Goal: Find specific page/section

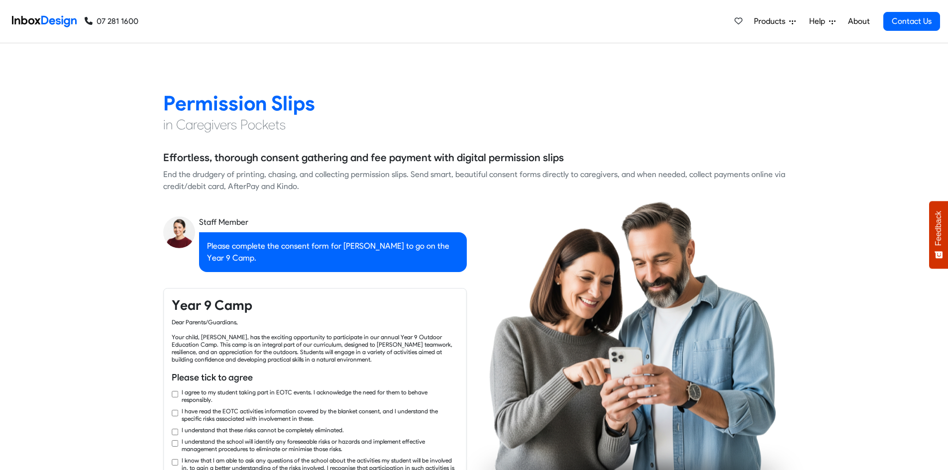
checkbox input "true"
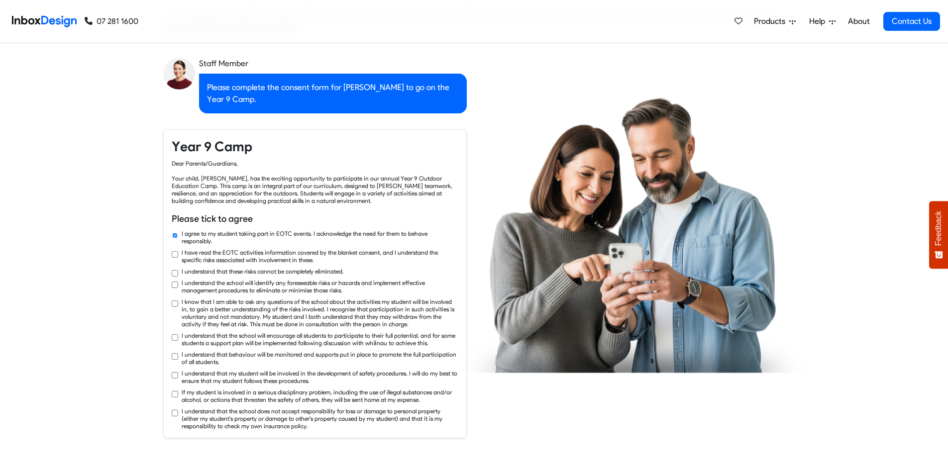
checkbox input "true"
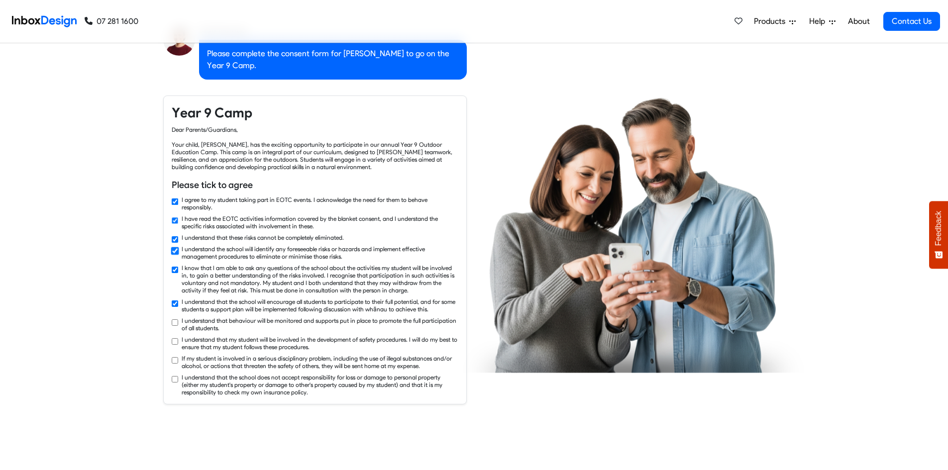
checkbox input "true"
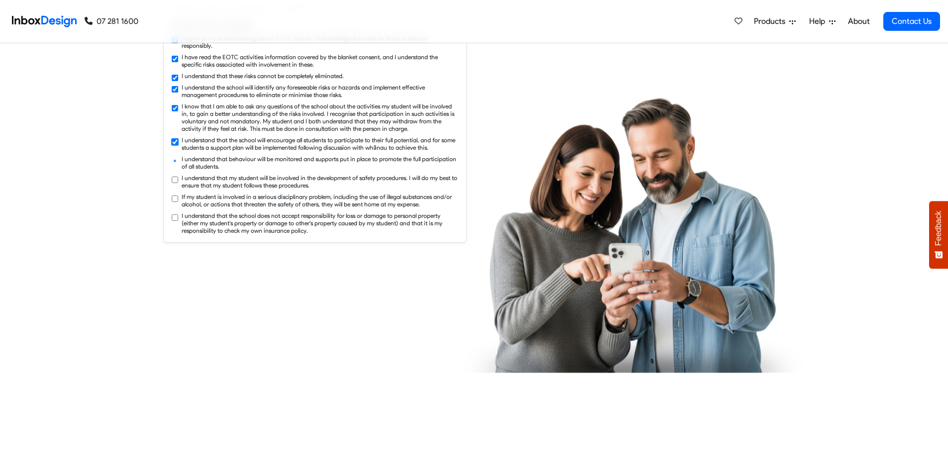
checkbox input "true"
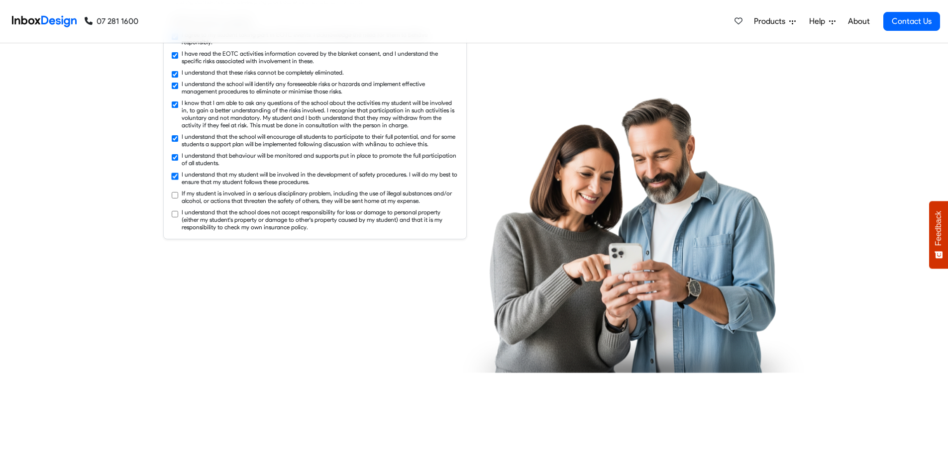
checkbox input "true"
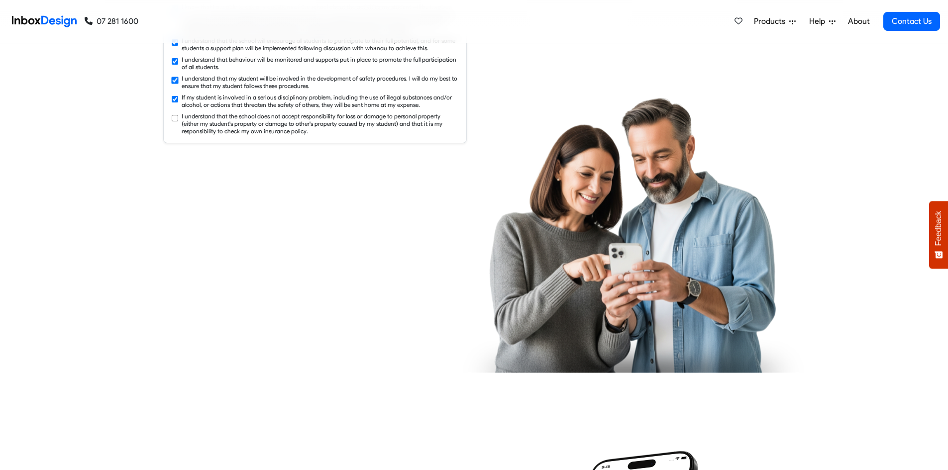
checkbox input "true"
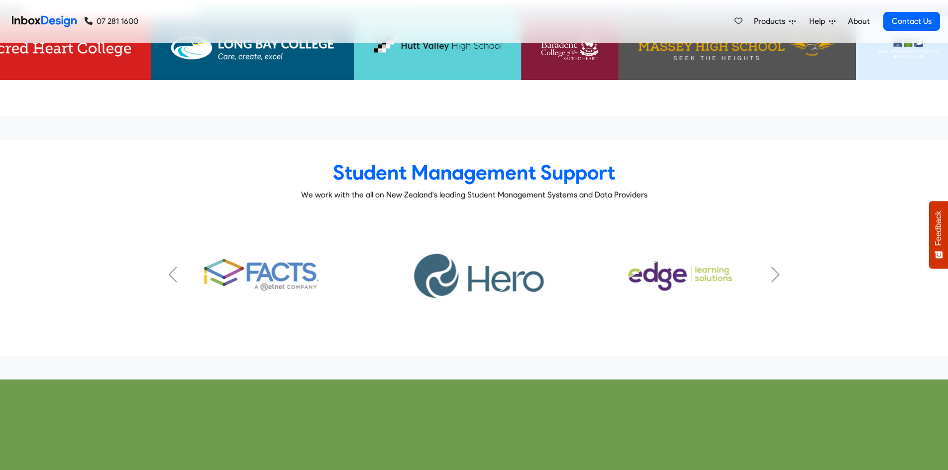
scroll to position [3036, 0]
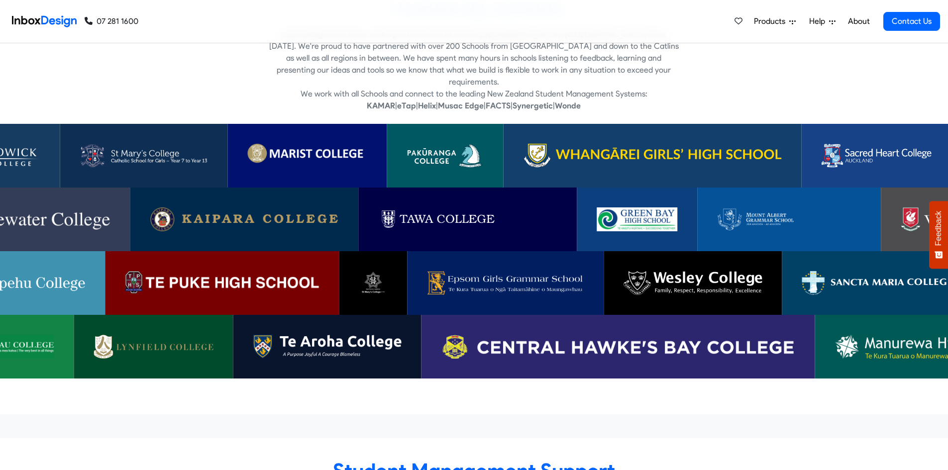
click at [31, 271] on img at bounding box center [11, 283] width 147 height 24
click at [56, 211] on link at bounding box center [21, 220] width 217 height 64
